Goal: Transaction & Acquisition: Purchase product/service

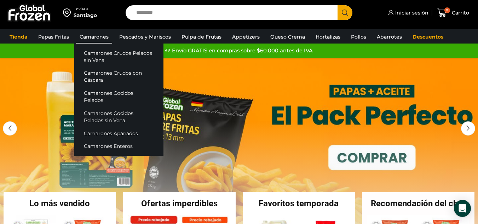
click at [93, 35] on link "Camarones" at bounding box center [94, 36] width 36 height 13
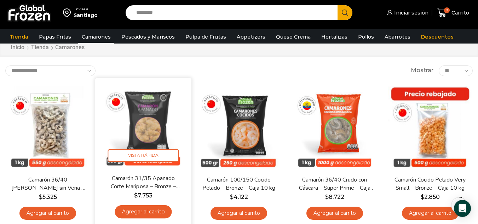
scroll to position [35, 0]
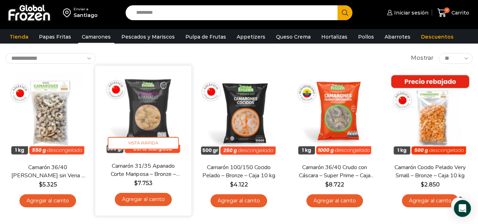
click at [167, 194] on link "Agregar al carrito" at bounding box center [143, 199] width 57 height 13
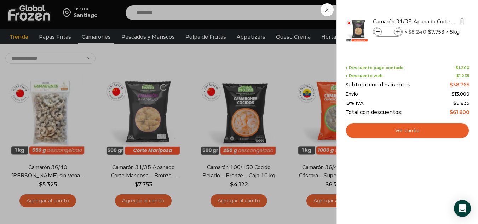
drag, startPoint x: 399, startPoint y: 33, endPoint x: 398, endPoint y: 47, distance: 14.9
click at [399, 33] on icon at bounding box center [398, 32] width 4 height 4
type input "*"
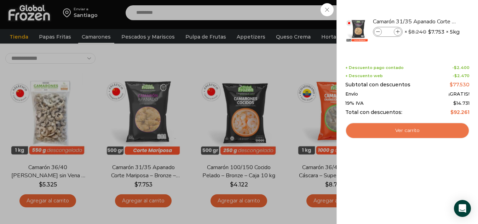
click at [415, 136] on link "Ver carrito" at bounding box center [407, 130] width 124 height 16
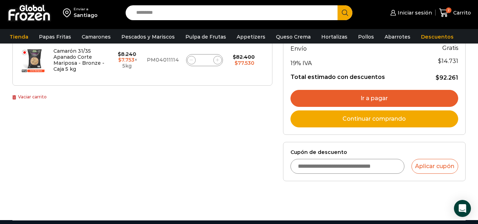
scroll to position [141, 0]
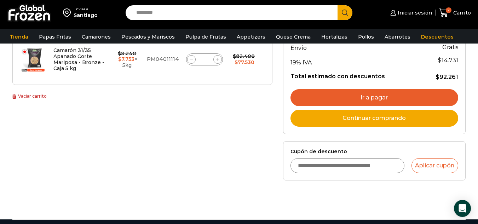
click at [339, 166] on input "Cupón de descuento" at bounding box center [347, 165] width 114 height 15
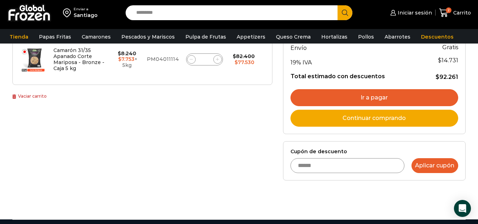
type input "******"
click at [441, 168] on button "Aplicar cupón" at bounding box center [434, 165] width 47 height 15
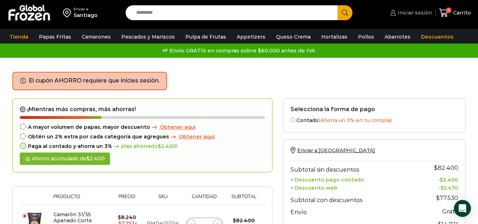
click at [416, 13] on span "Iniciar sesión" at bounding box center [414, 12] width 36 height 7
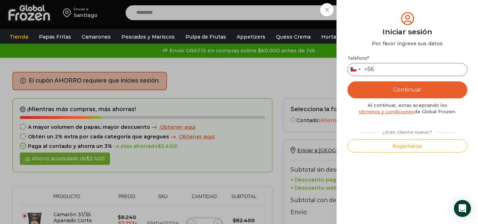
click at [387, 68] on input "Teléfono *" at bounding box center [407, 69] width 120 height 13
type input "*"
type input "*********"
click at [392, 90] on button "Continuar" at bounding box center [407, 89] width 120 height 17
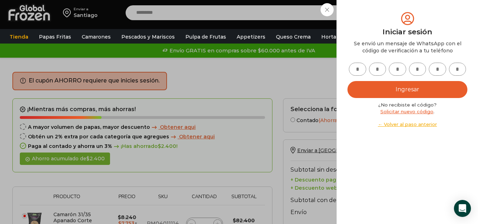
click at [363, 72] on input "text" at bounding box center [357, 69] width 17 height 13
type input "*"
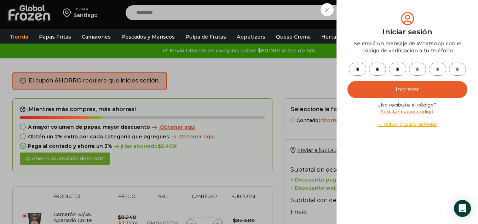
type input "*"
click at [422, 88] on button "Ingresar" at bounding box center [407, 89] width 120 height 17
click at [422, 90] on button "Ingresar" at bounding box center [407, 89] width 120 height 17
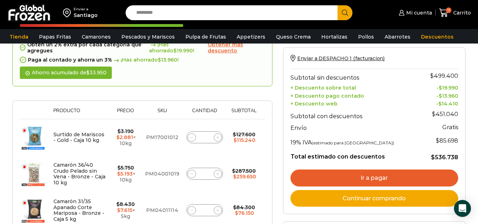
scroll to position [141, 0]
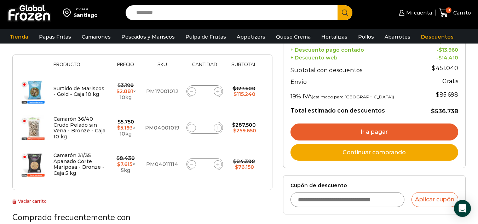
click at [192, 89] on span at bounding box center [191, 91] width 8 height 8
click at [191, 90] on icon at bounding box center [191, 91] width 3 height 3
type input "*"
click at [191, 90] on form "¡Mientras más compras, más ahorras! A mayor volumen de papas, mayor descuento O…" at bounding box center [142, 74] width 260 height 229
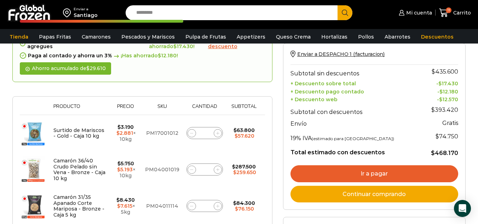
scroll to position [146, 0]
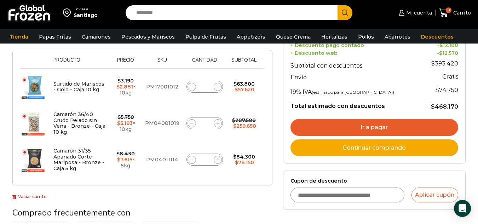
click at [191, 122] on icon at bounding box center [191, 123] width 3 height 3
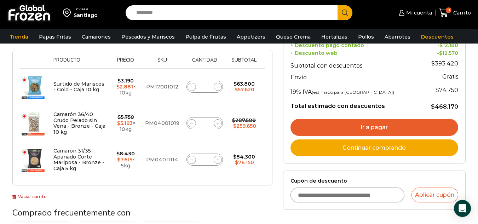
type input "*"
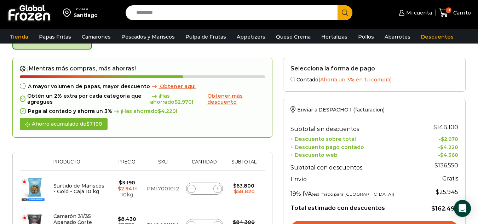
scroll to position [40, 0]
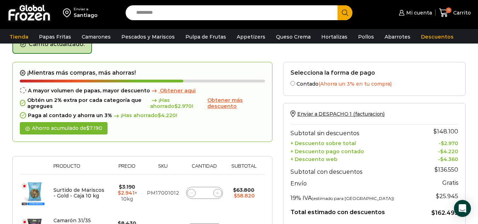
click at [188, 192] on span at bounding box center [191, 193] width 8 height 8
type input "*"
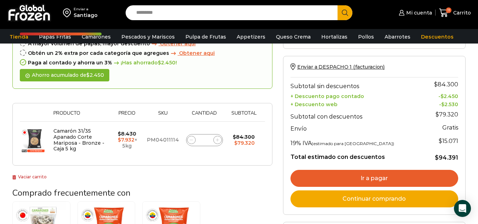
scroll to position [75, 0]
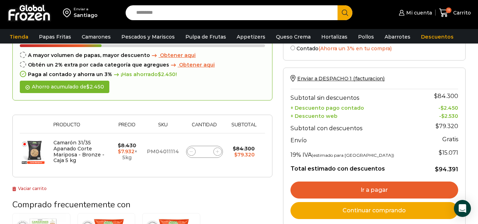
click at [264, 15] on input "Search input" at bounding box center [233, 12] width 201 height 15
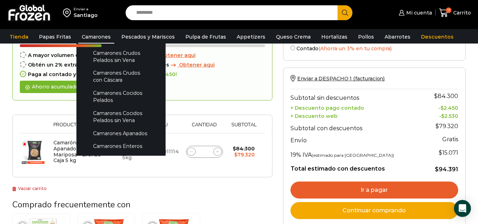
click at [84, 34] on link "Camarones" at bounding box center [96, 36] width 36 height 13
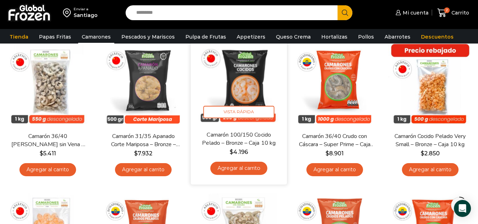
scroll to position [71, 0]
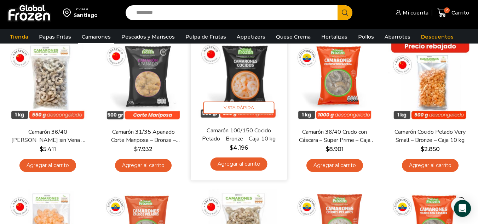
click at [252, 160] on link "Agregar al carrito" at bounding box center [238, 163] width 57 height 13
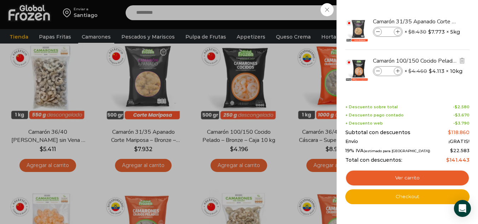
click at [396, 71] on icon at bounding box center [398, 71] width 4 height 4
type input "*"
click at [435, 21] on div "4 [GEOGRAPHIC_DATA] 4 4 Shopping Cart *" at bounding box center [452, 13] width 35 height 17
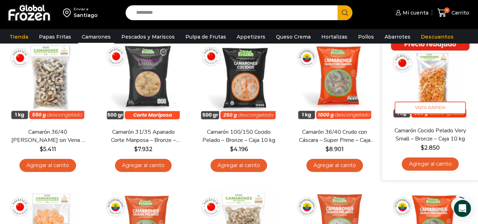
click at [441, 166] on link "Agregar al carrito" at bounding box center [429, 163] width 57 height 13
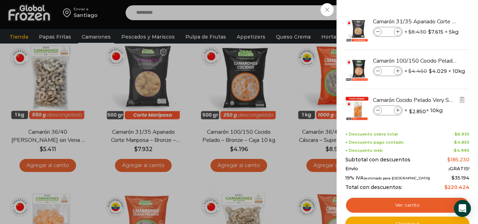
click at [397, 112] on icon at bounding box center [398, 111] width 4 height 4
type input "*"
click at [435, 21] on div "8 [GEOGRAPHIC_DATA] 8 8 Shopping Cart" at bounding box center [452, 13] width 35 height 17
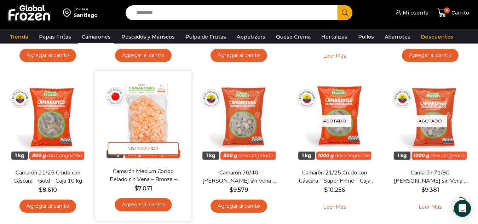
scroll to position [495, 0]
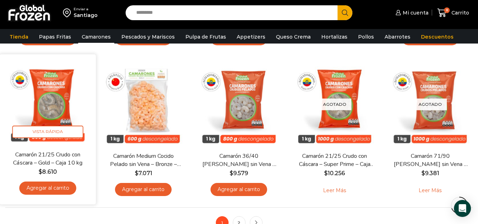
click at [57, 190] on link "Agregar al carrito" at bounding box center [47, 187] width 57 height 13
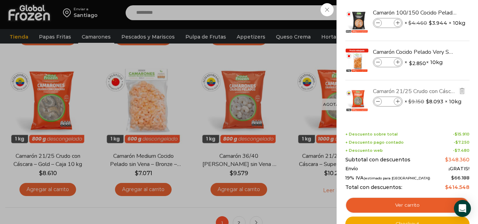
scroll to position [51, 0]
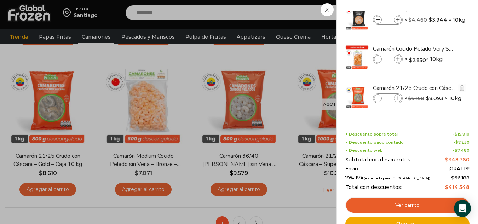
click at [397, 97] on icon at bounding box center [398, 99] width 4 height 4
type input "*"
click at [397, 97] on icon at bounding box center [398, 99] width 4 height 4
type input "*"
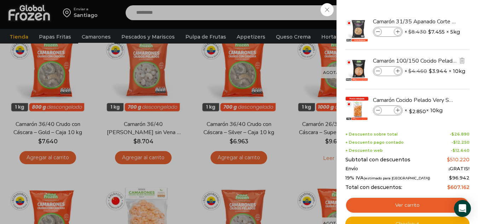
scroll to position [354, 0]
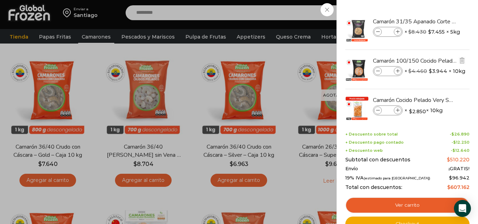
click at [397, 72] on icon at bounding box center [398, 71] width 4 height 4
type input "*"
click at [376, 70] on icon at bounding box center [378, 71] width 4 height 4
type input "*"
click at [400, 110] on span at bounding box center [398, 110] width 8 height 8
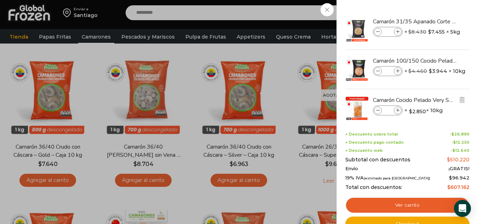
type input "*"
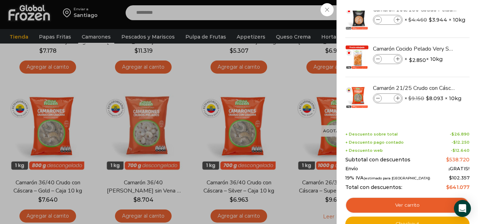
scroll to position [318, 0]
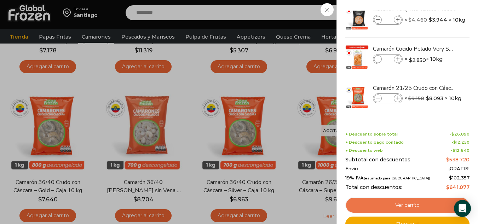
click at [416, 206] on link "Ver carrito" at bounding box center [407, 205] width 124 height 16
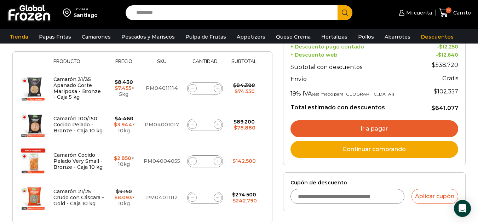
scroll to position [106, 0]
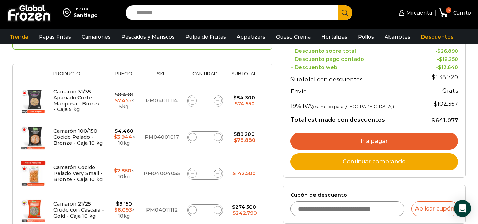
click at [374, 132] on div "Enviar a DESPACHO 1 (facturacion) Subtotal sin descuentos $ 590.500 + Descuento…" at bounding box center [374, 94] width 168 height 152
click at [373, 138] on link "Ir a pagar" at bounding box center [374, 141] width 168 height 17
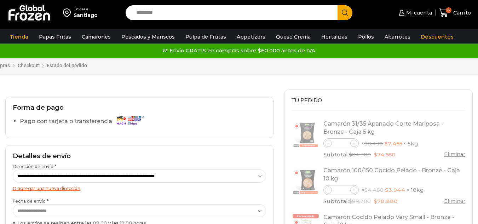
select select "*"
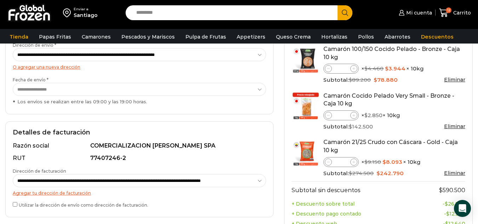
scroll to position [177, 0]
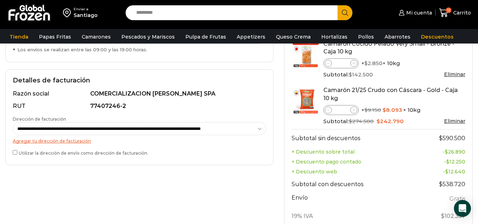
click at [22, 150] on label "Utilizar la dirección de envío como dirección de facturación." at bounding box center [139, 151] width 253 height 7
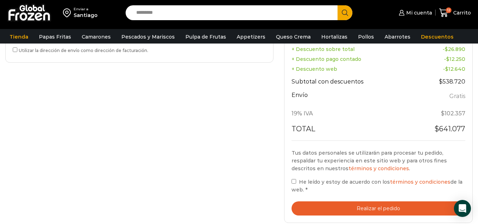
scroll to position [318, 0]
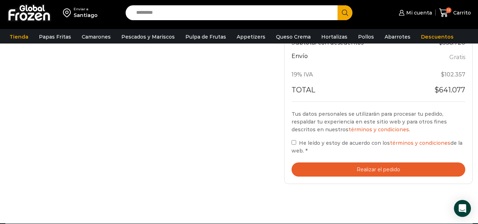
click at [390, 170] on button "Realizar el pedido" at bounding box center [378, 169] width 174 height 14
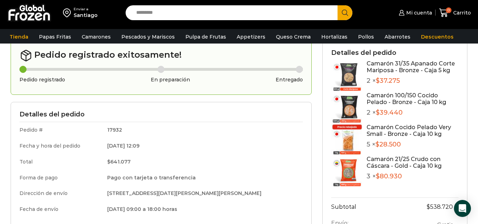
scroll to position [71, 0]
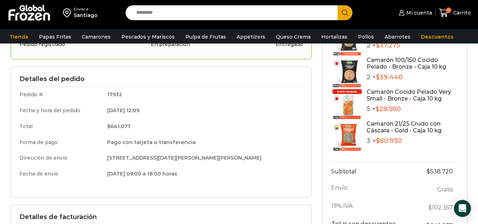
click at [157, 183] on div "Detalles del pedido Pedido # 17932 Fecha y hora del pedido [DATE] 12:09 Total $…" at bounding box center [161, 131] width 301 height 130
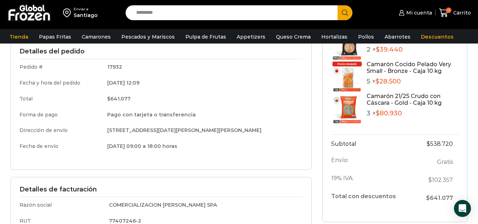
scroll to position [141, 0]
